Goal: Task Accomplishment & Management: Use online tool/utility

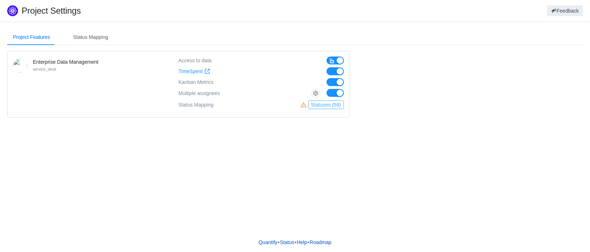
click at [318, 105] on button "Statuses (59)" at bounding box center [326, 105] width 36 height 9
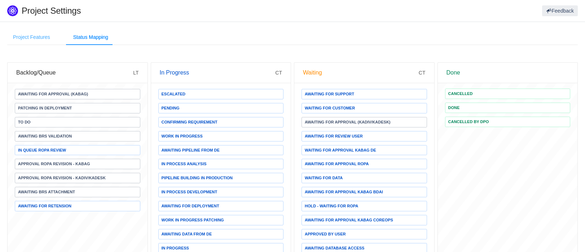
click at [28, 41] on div "Project Features" at bounding box center [31, 37] width 49 height 16
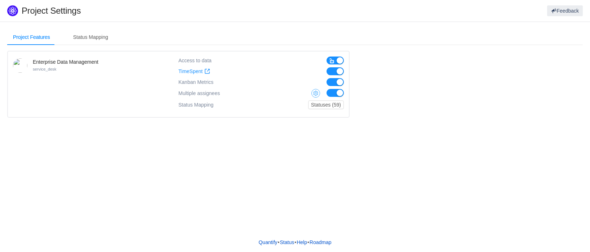
click at [316, 90] on button "button" at bounding box center [315, 93] width 9 height 9
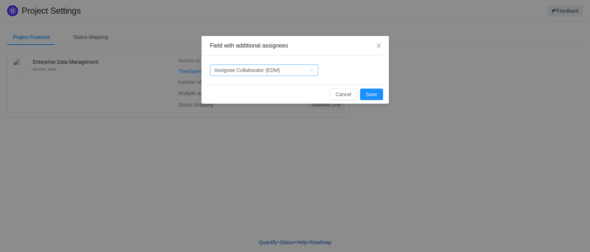
click at [249, 65] on div "Select a field Assignee Collaborator (EDM)" at bounding box center [264, 71] width 108 height 12
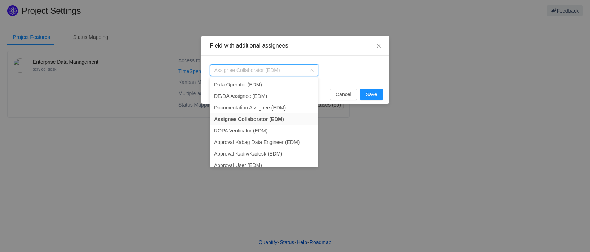
click at [280, 49] on div "Field with additional assignees" at bounding box center [295, 46] width 170 height 8
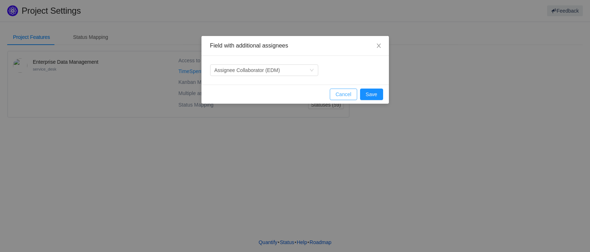
click at [348, 95] on button "Cancel" at bounding box center [343, 95] width 27 height 12
